Goal: Find specific page/section: Find specific page/section

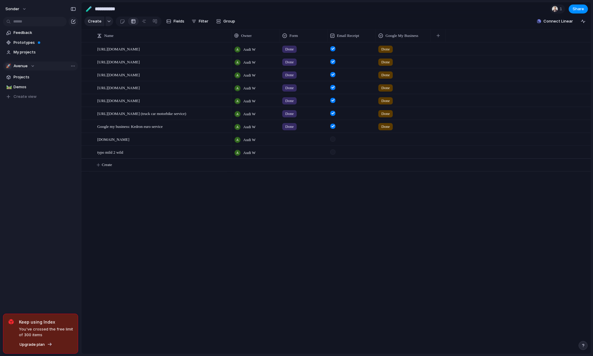
click at [31, 65] on div "🚀 Avenue" at bounding box center [19, 66] width 29 height 6
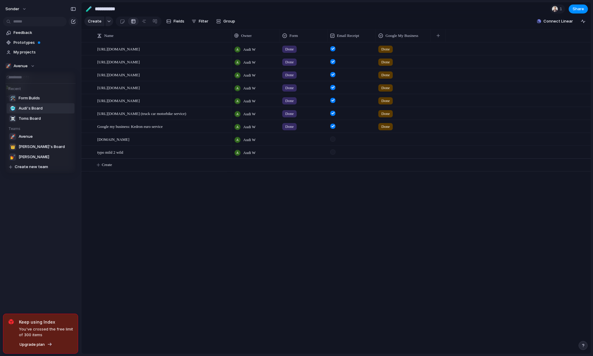
click at [29, 106] on span "Audi's Board" at bounding box center [31, 108] width 24 height 6
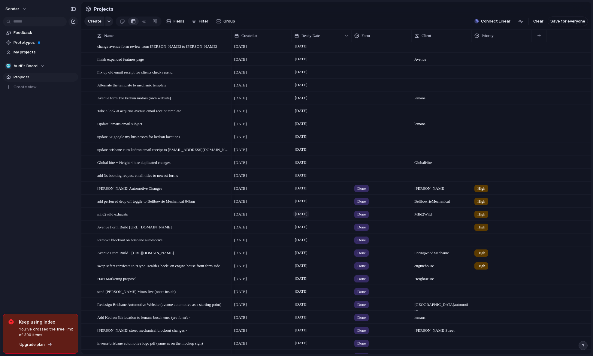
scroll to position [111, 0]
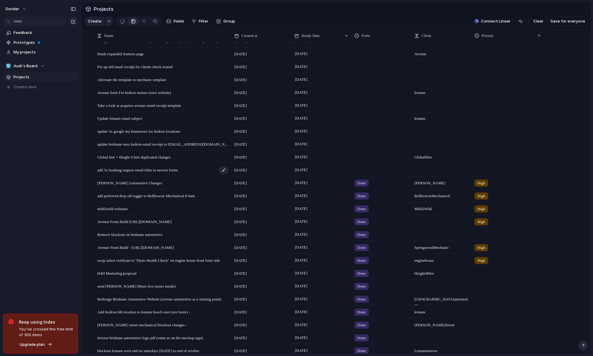
click at [178, 173] on span "add 3x booking request email titles to newest forms" at bounding box center [137, 169] width 81 height 7
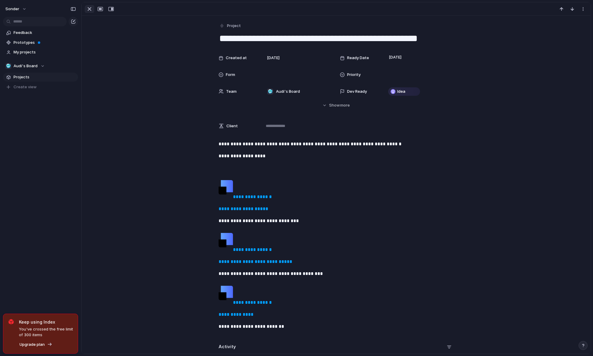
click at [89, 12] on div "button" at bounding box center [89, 8] width 7 height 7
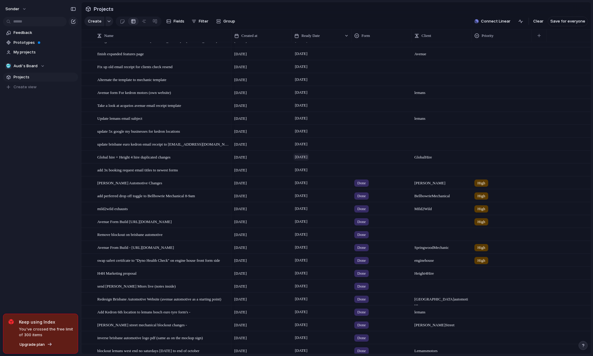
click at [309, 161] on span "[DATE]" at bounding box center [302, 157] width 16 height 7
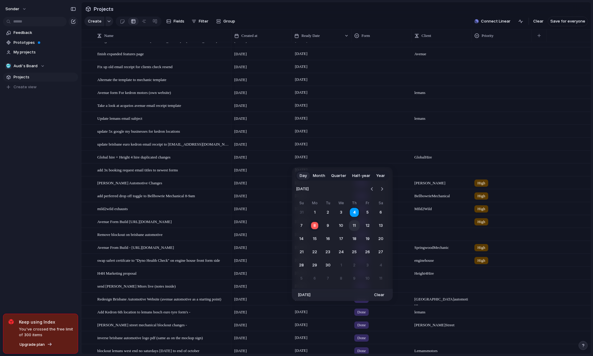
click at [352, 225] on button "11" at bounding box center [354, 226] width 11 height 11
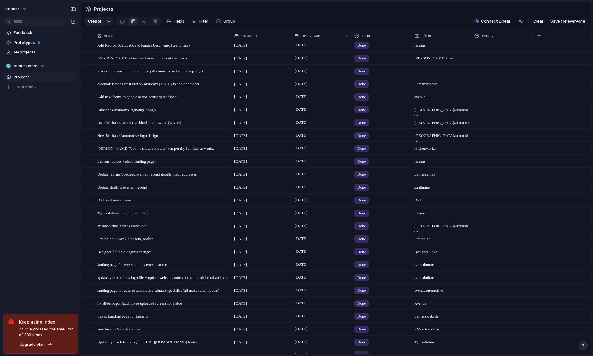
scroll to position [546, 0]
